Goal: Task Accomplishment & Management: Use online tool/utility

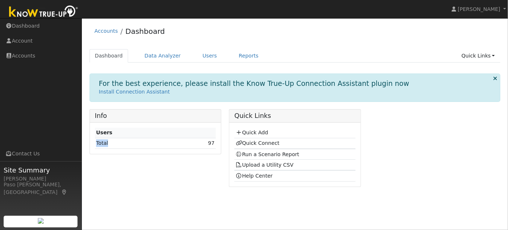
drag, startPoint x: 161, startPoint y: 134, endPoint x: 169, endPoint y: 138, distance: 9.3
click at [169, 138] on tbody "Users Total 97" at bounding box center [155, 138] width 121 height 21
click at [214, 143] on link "97" at bounding box center [211, 143] width 7 height 6
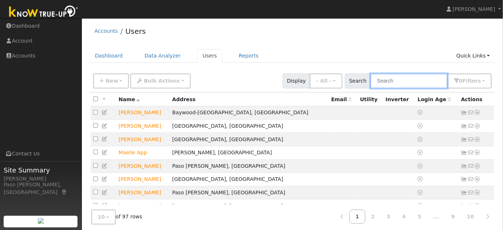
click at [407, 82] on input "text" at bounding box center [409, 81] width 77 height 15
click at [390, 79] on input "text" at bounding box center [409, 81] width 77 height 15
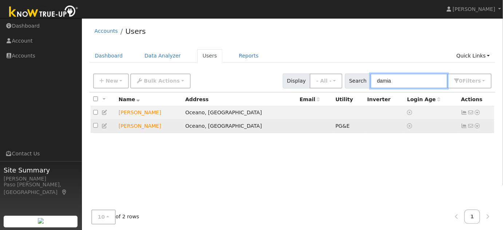
type input "damia"
click at [476, 129] on link at bounding box center [477, 126] width 7 height 8
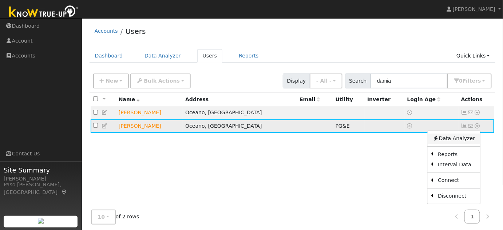
click at [466, 139] on link "Data Analyzer" at bounding box center [453, 139] width 53 height 10
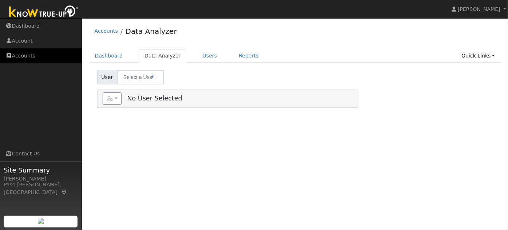
click at [33, 59] on link "Accounts" at bounding box center [41, 55] width 82 height 15
type input "[PERSON_NAME]"
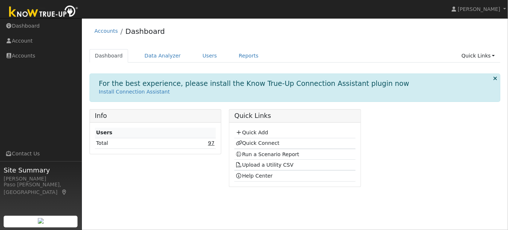
click at [214, 143] on link "97" at bounding box center [211, 143] width 7 height 6
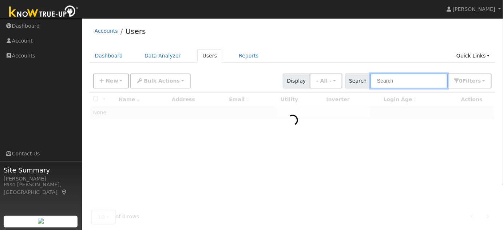
click at [408, 80] on input "text" at bounding box center [409, 81] width 77 height 15
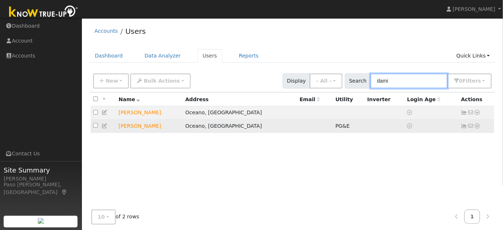
type input "dami"
click at [477, 127] on icon at bounding box center [477, 125] width 7 height 5
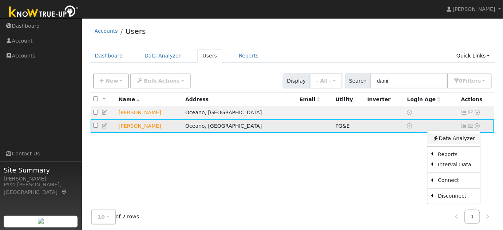
click at [465, 138] on link "Data Analyzer" at bounding box center [453, 139] width 53 height 10
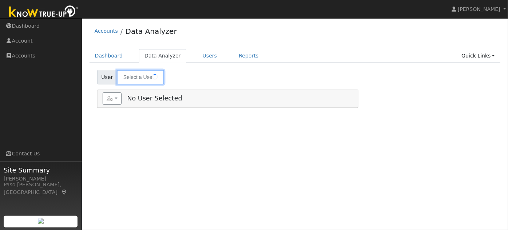
type input "[PERSON_NAME]"
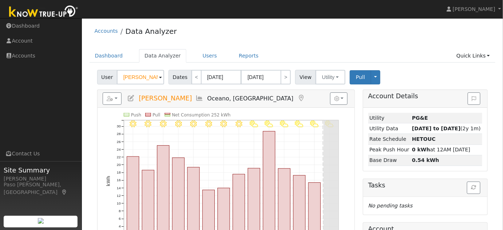
click at [245, 142] on line at bounding box center [231, 142] width 215 height 0
click at [117, 99] on button "button" at bounding box center [112, 98] width 19 height 12
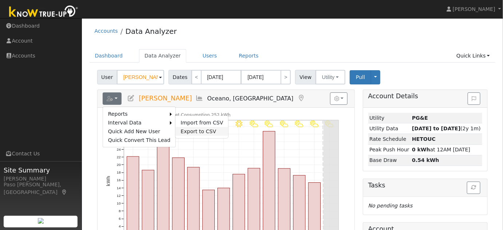
click at [183, 132] on link "Export to CSV" at bounding box center [201, 131] width 53 height 9
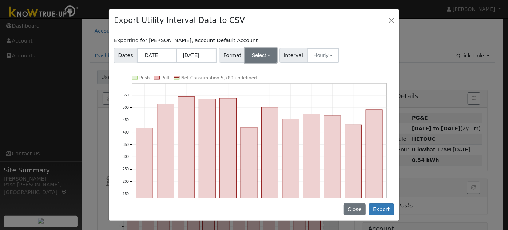
click at [269, 58] on button "Select" at bounding box center [261, 55] width 32 height 15
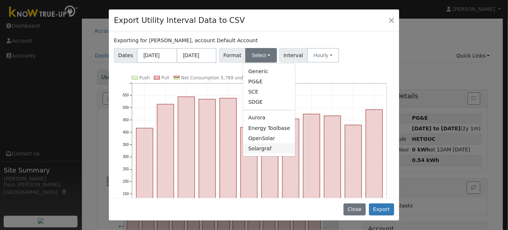
click at [263, 148] on link "Solargraf" at bounding box center [269, 148] width 52 height 10
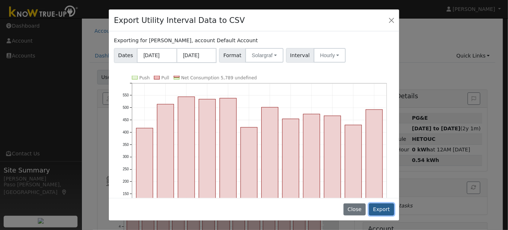
click at [386, 207] on button "Export" at bounding box center [381, 210] width 25 height 12
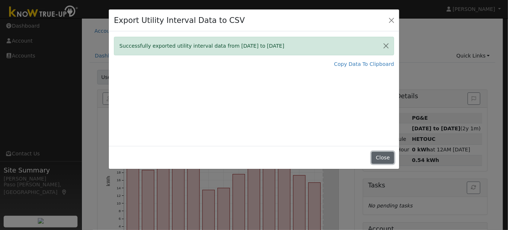
click at [386, 162] on button "Close" at bounding box center [383, 158] width 22 height 12
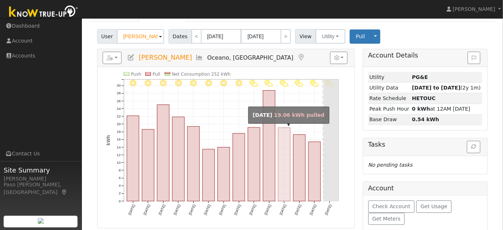
scroll to position [42, 0]
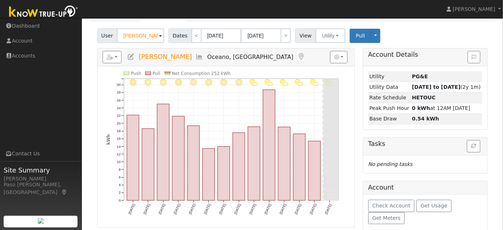
click at [483, 27] on div "User [PERSON_NAME] Account Default Account Default Account [STREET_ADDRESS][PER…" at bounding box center [293, 34] width 394 height 17
